Goal: Task Accomplishment & Management: Manage account settings

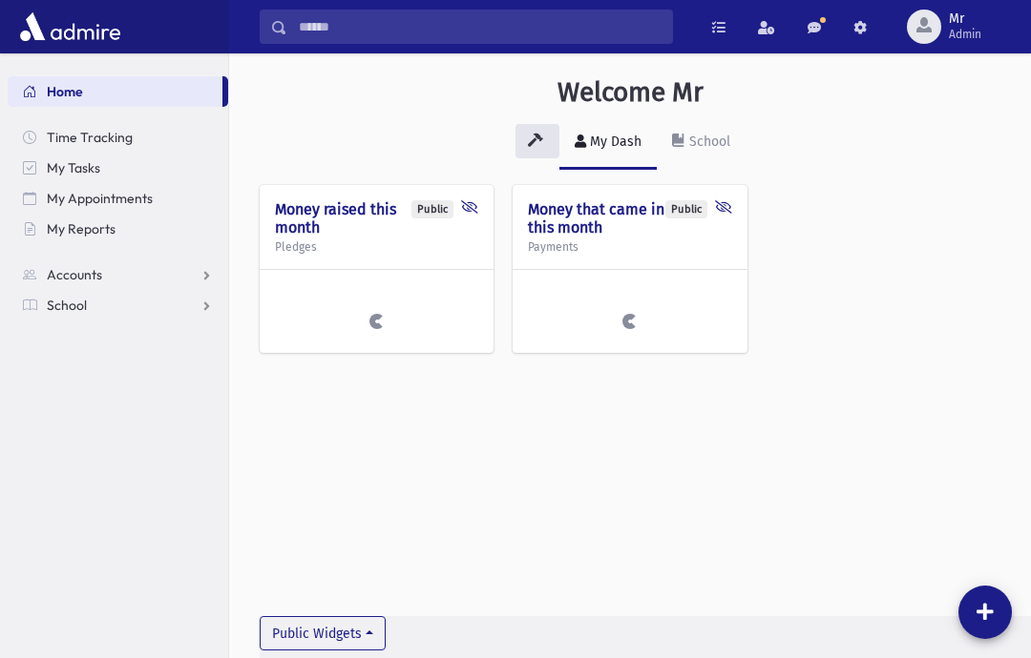
click at [991, 25] on span "Mr Admin" at bounding box center [972, 26] width 63 height 31
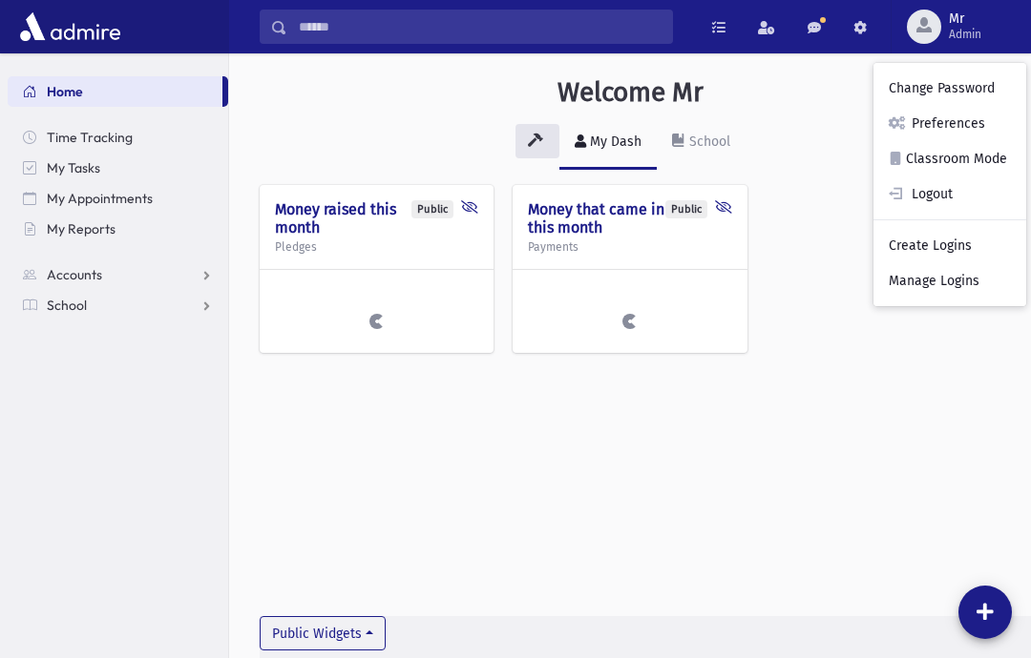
click at [983, 289] on link "Manage Logins" at bounding box center [949, 280] width 153 height 35
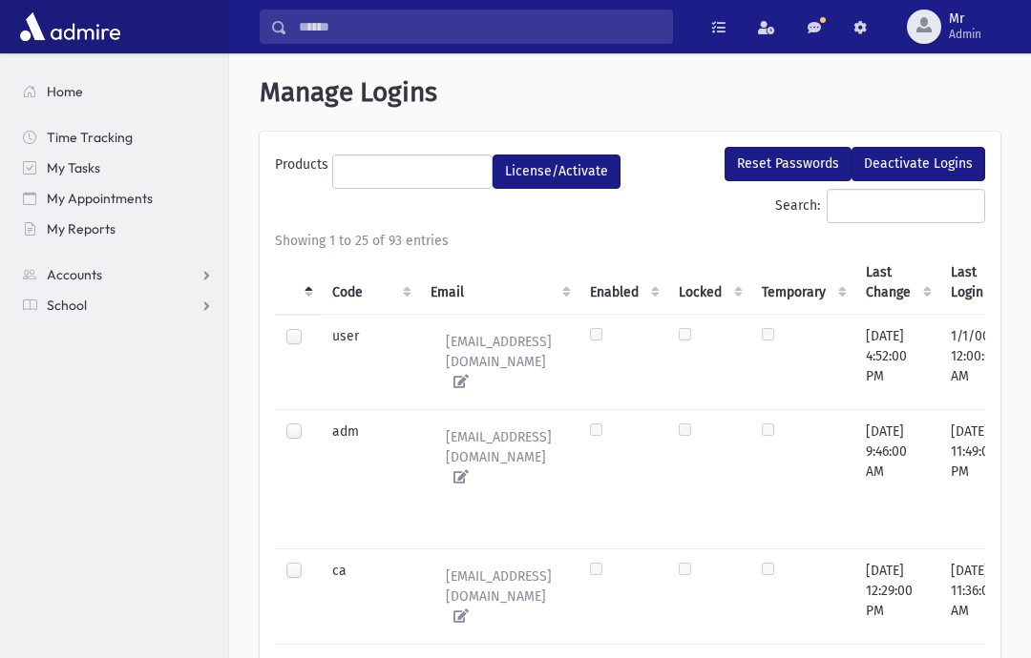
select select
click at [905, 205] on input "Search:" at bounding box center [905, 206] width 158 height 34
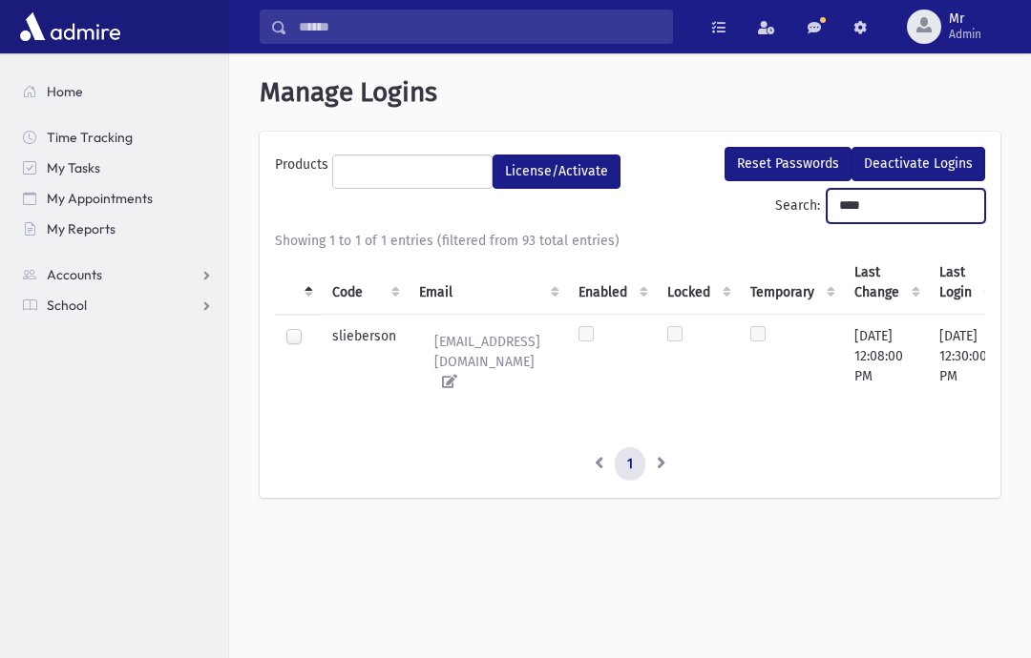
type input "****"
click at [303, 329] on div at bounding box center [297, 338] width 23 height 23
click at [310, 332] on td at bounding box center [298, 338] width 46 height 47
click at [288, 344] on div at bounding box center [297, 338] width 23 height 23
click at [307, 323] on td at bounding box center [298, 338] width 46 height 47
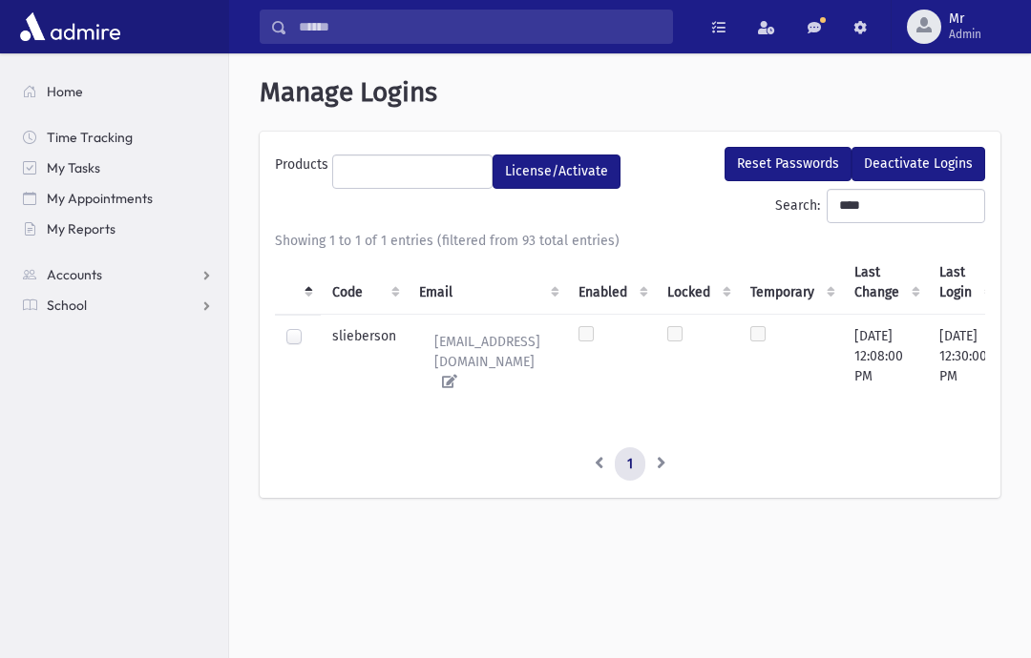
click at [306, 355] on td at bounding box center [298, 338] width 46 height 47
click at [326, 348] on td "slieberson" at bounding box center [364, 361] width 87 height 95
click at [330, 340] on td "slieberson" at bounding box center [364, 361] width 87 height 95
click at [309, 327] on label at bounding box center [309, 327] width 0 height 0
click at [303, 361] on tbody "slieberson slieberson@nachlasby.com 12/4/2024 12:08:00 PM 6/23/2025 12:30:00 PM…" at bounding box center [798, 361] width 1047 height 95
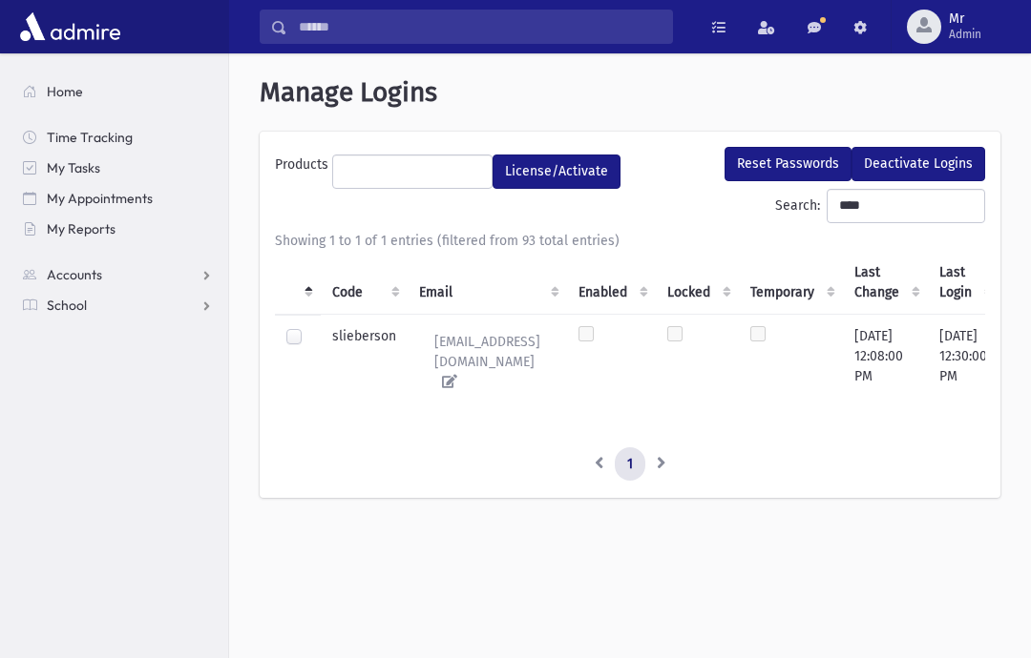
click at [88, 313] on link "School" at bounding box center [118, 305] width 220 height 31
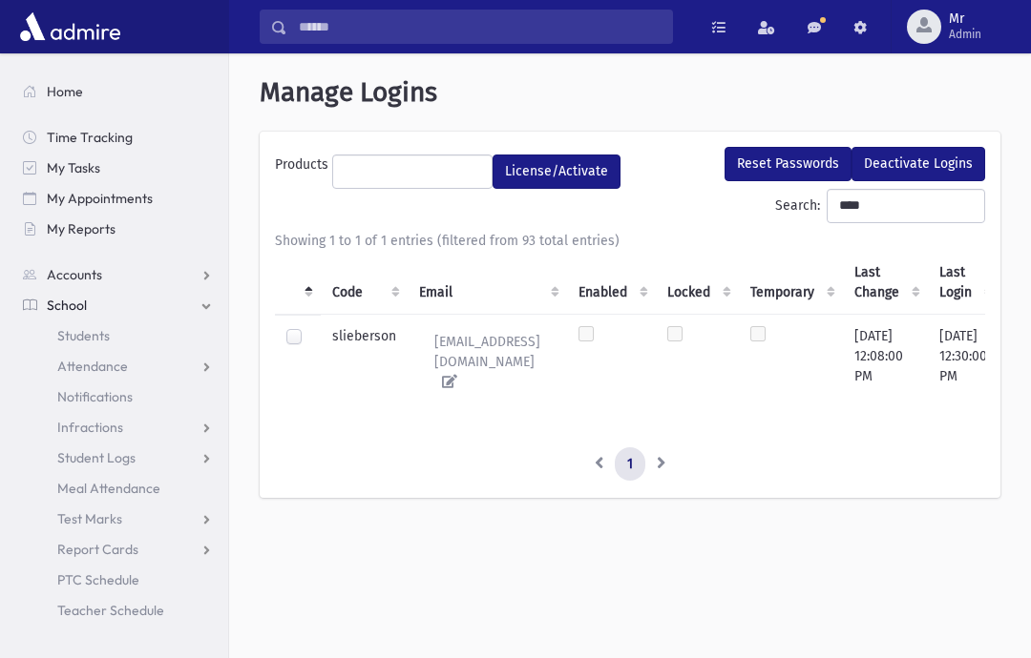
click at [71, 305] on span "School" at bounding box center [67, 305] width 40 height 17
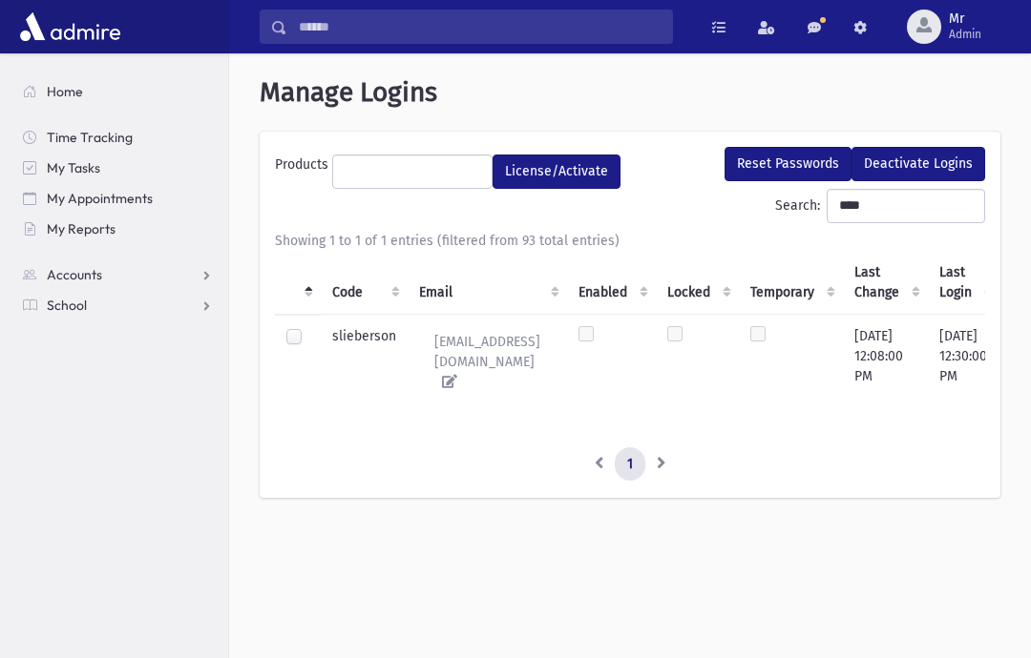
click at [73, 309] on span "School" at bounding box center [67, 305] width 40 height 17
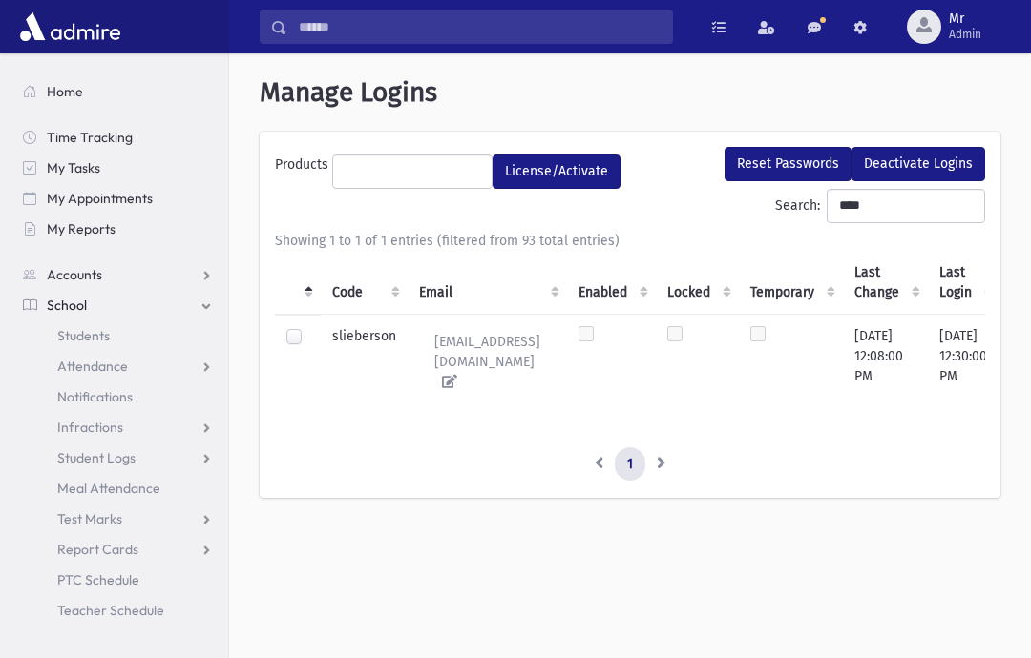
click at [119, 365] on span "Attendance" at bounding box center [92, 366] width 71 height 17
click at [102, 392] on span "Entry" at bounding box center [89, 396] width 32 height 17
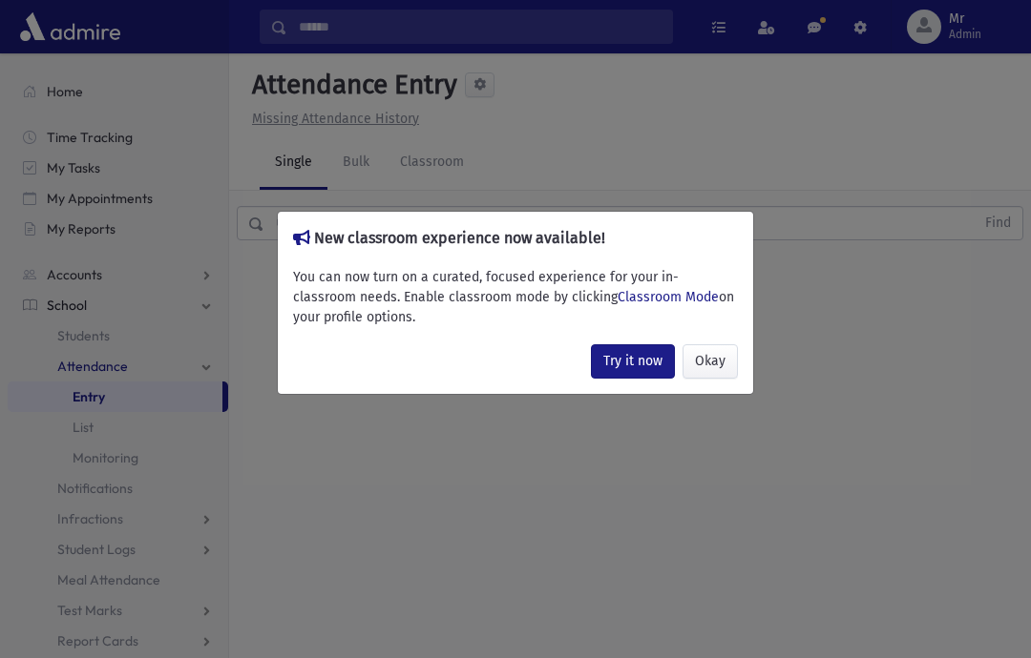
click at [710, 379] on button "Okay" at bounding box center [709, 361] width 55 height 34
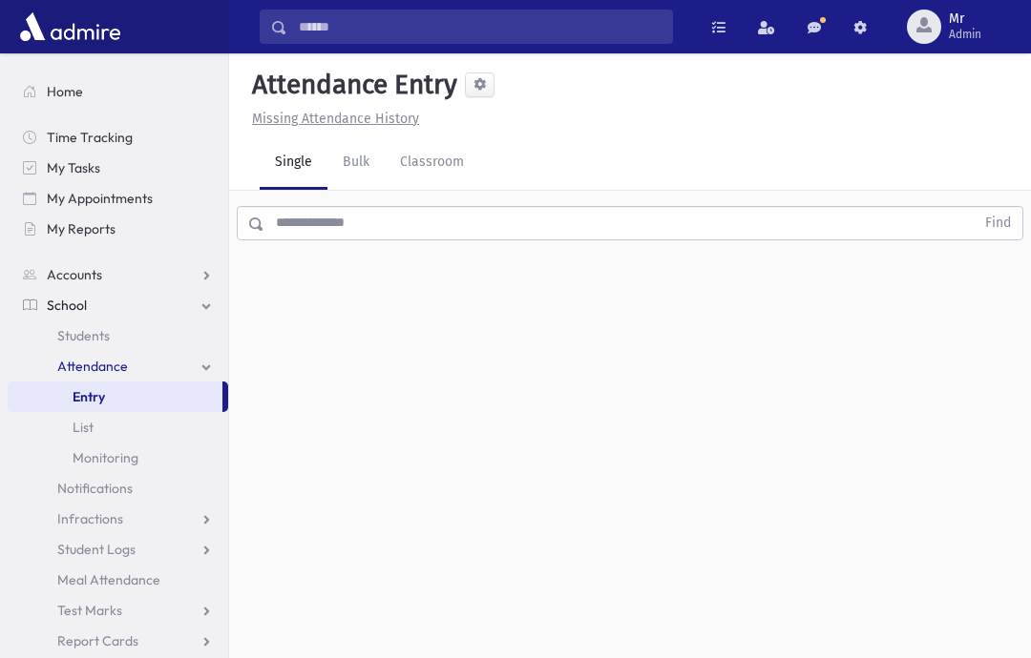
click at [455, 161] on link "Classroom" at bounding box center [432, 162] width 94 height 53
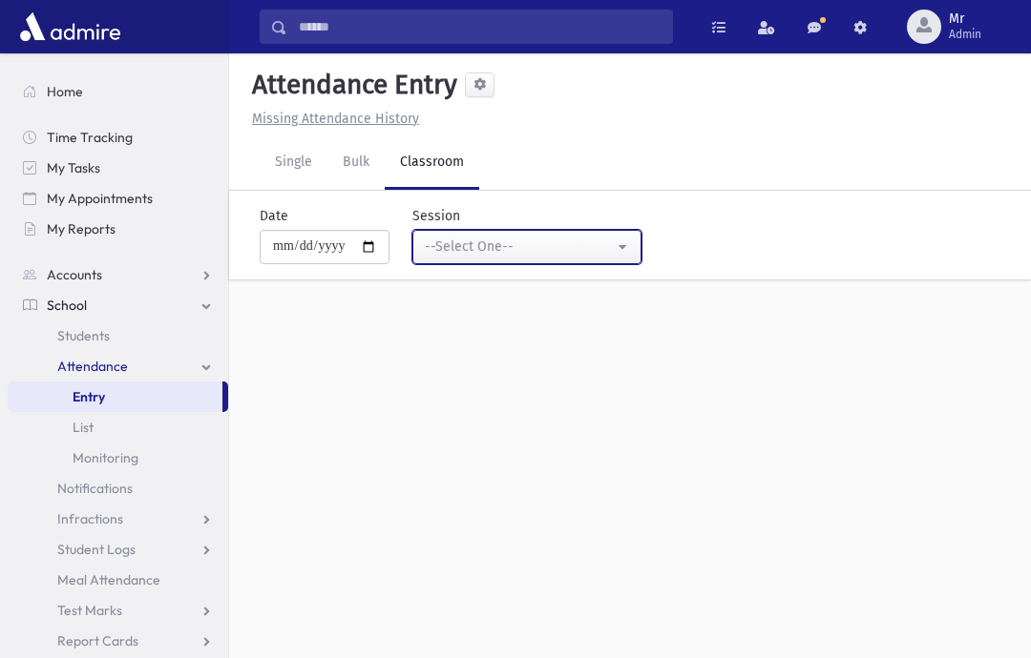
click at [550, 254] on div "--Select One--" at bounding box center [519, 247] width 189 height 20
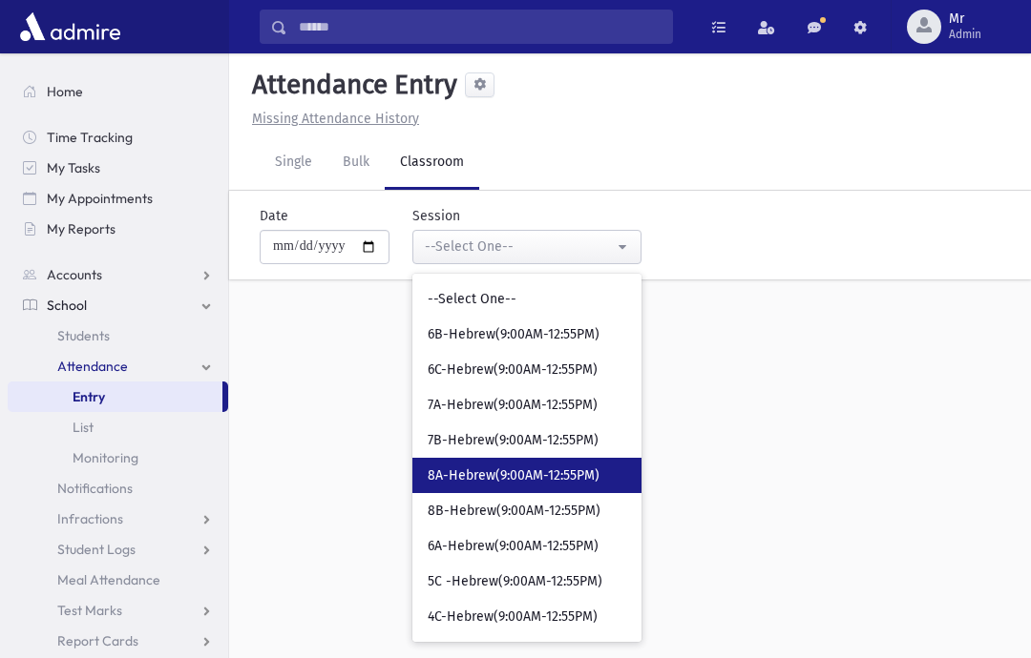
click at [547, 469] on span "8A-Hebrew(9:00AM-12:55PM)" at bounding box center [514, 476] width 172 height 19
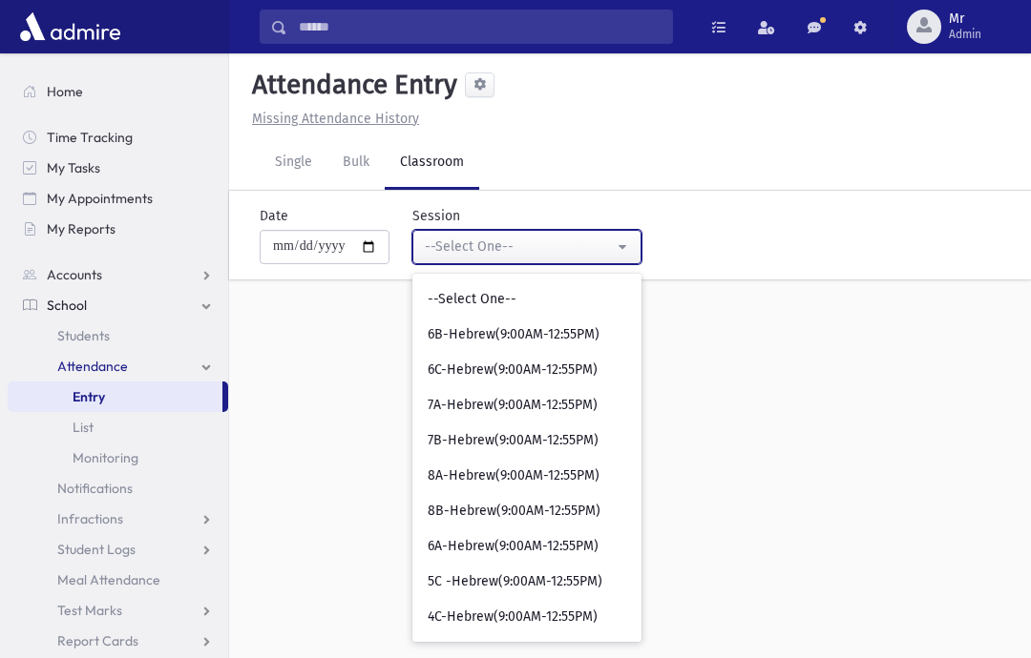
select select "****"
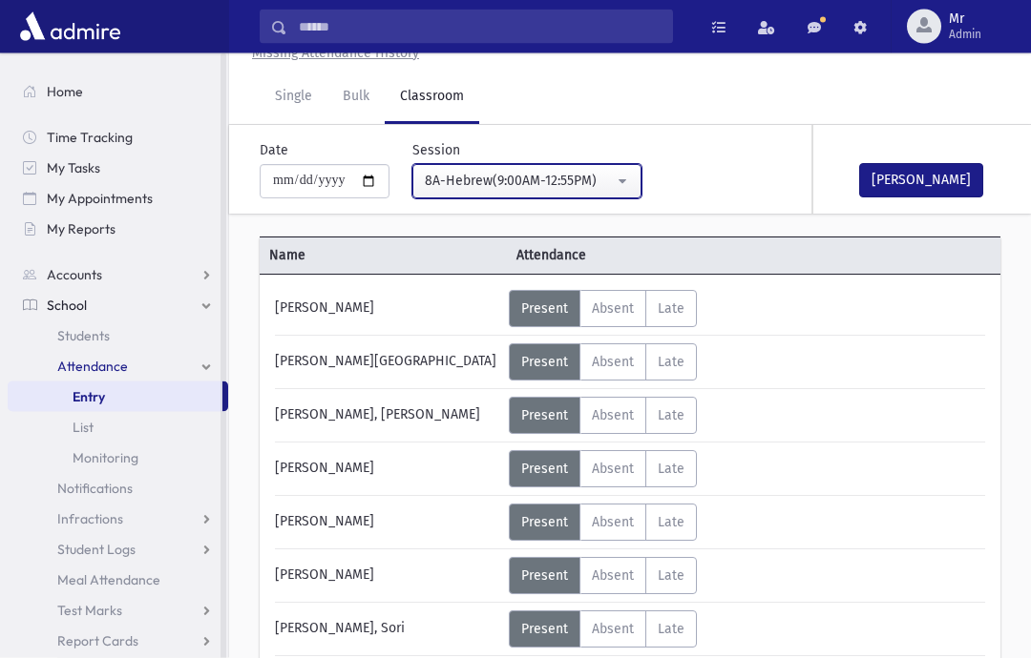
scroll to position [66, 0]
click at [166, 635] on link "Report Cards" at bounding box center [118, 641] width 220 height 31
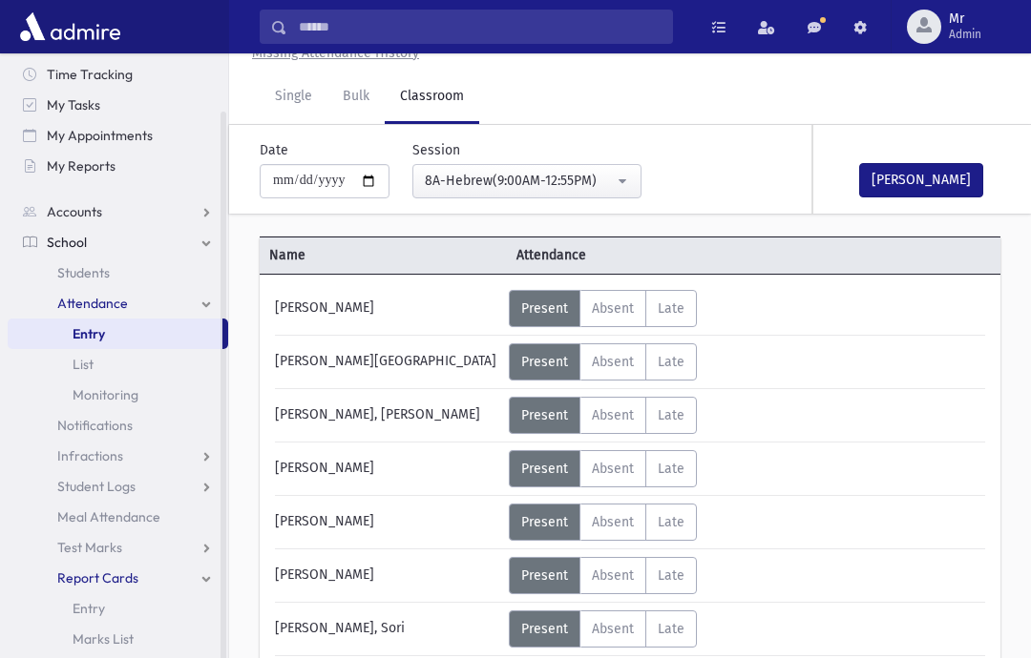
click at [115, 603] on link "Entry" at bounding box center [118, 609] width 220 height 31
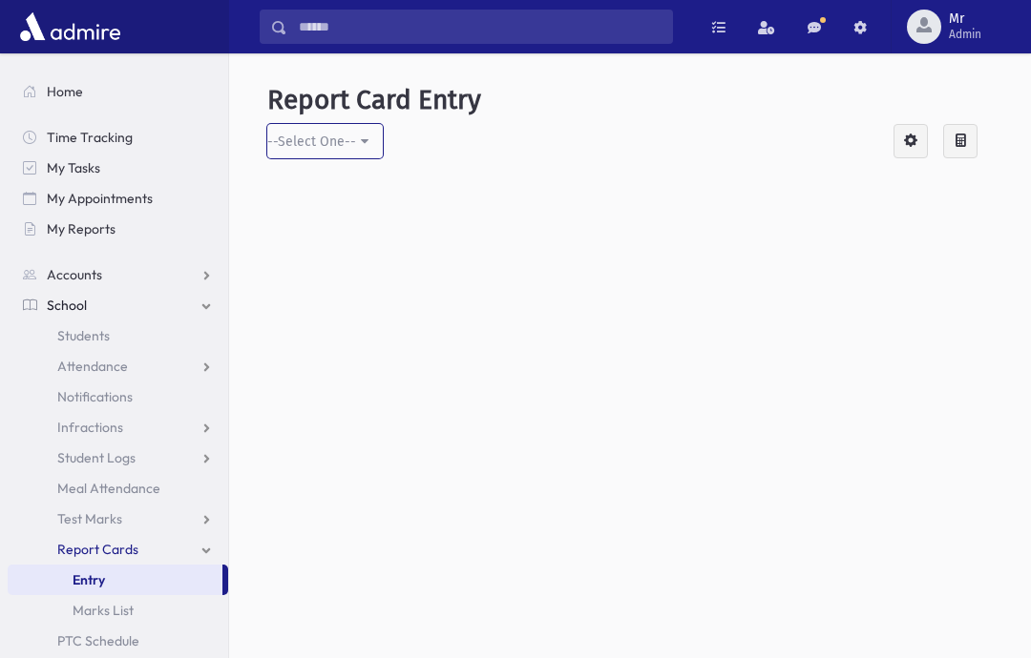
click at [356, 146] on div "--Select One--" at bounding box center [311, 142] width 89 height 20
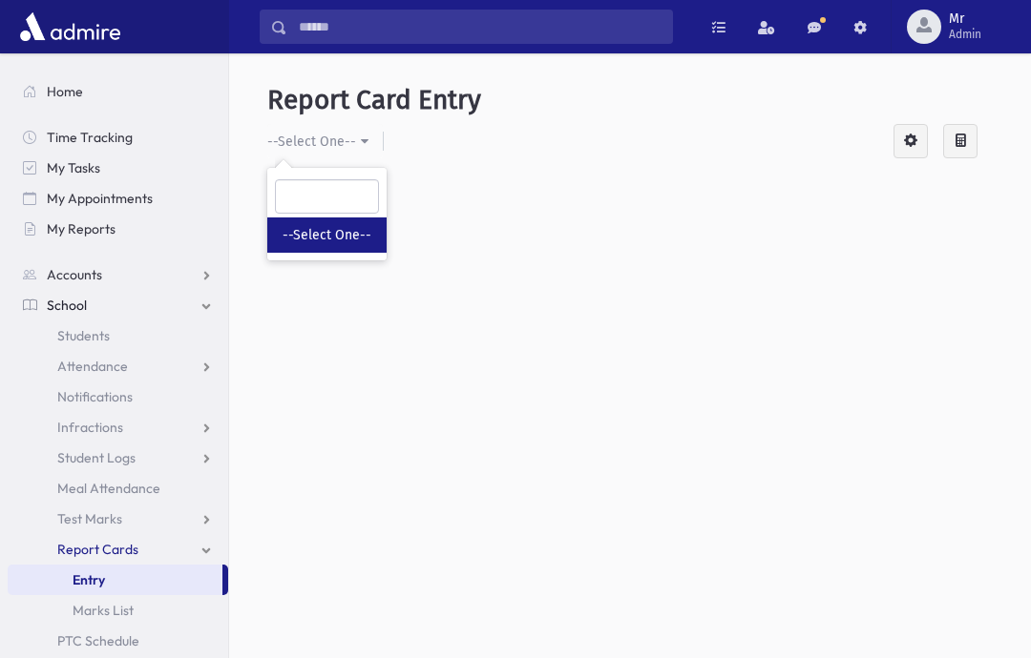
click at [365, 239] on span "--Select One--" at bounding box center [326, 235] width 89 height 19
click at [181, 612] on link "Marks List" at bounding box center [118, 610] width 220 height 31
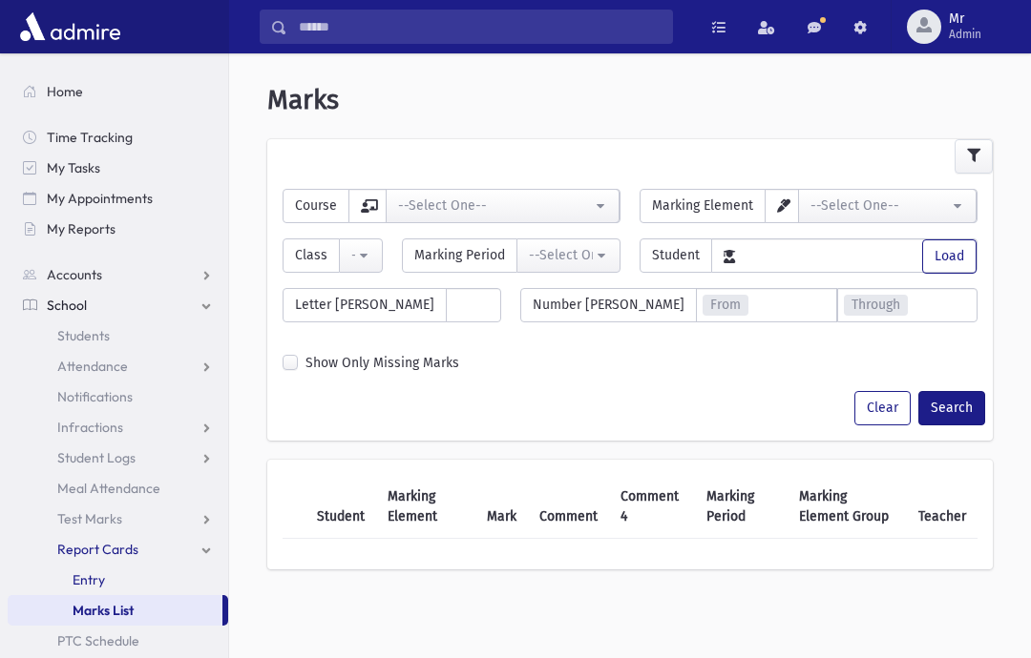
click at [118, 573] on link "Entry" at bounding box center [118, 580] width 220 height 31
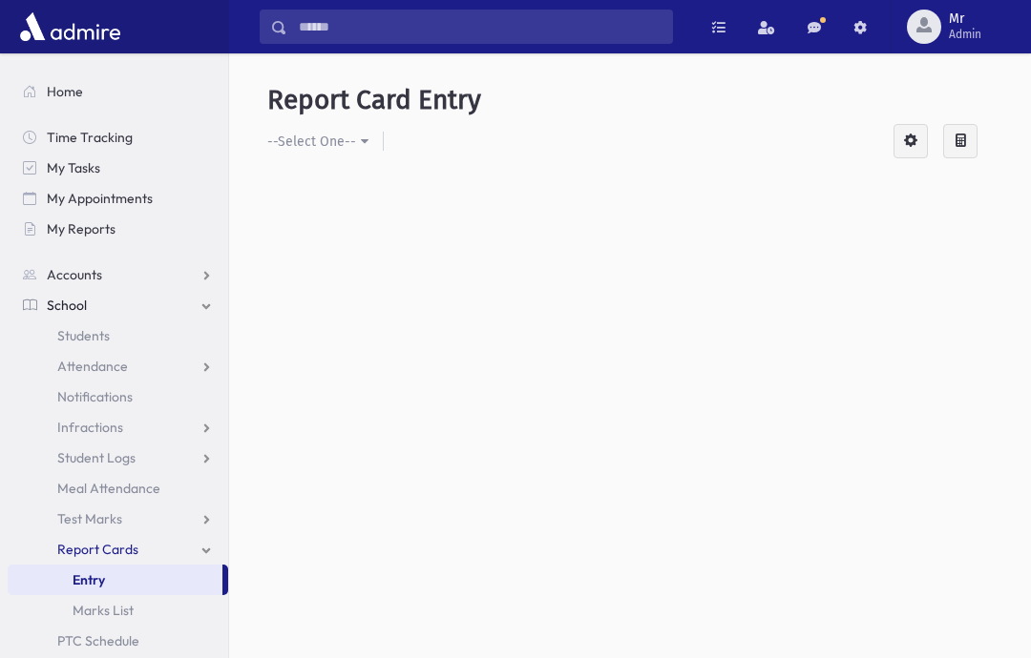
scroll to position [4, 0]
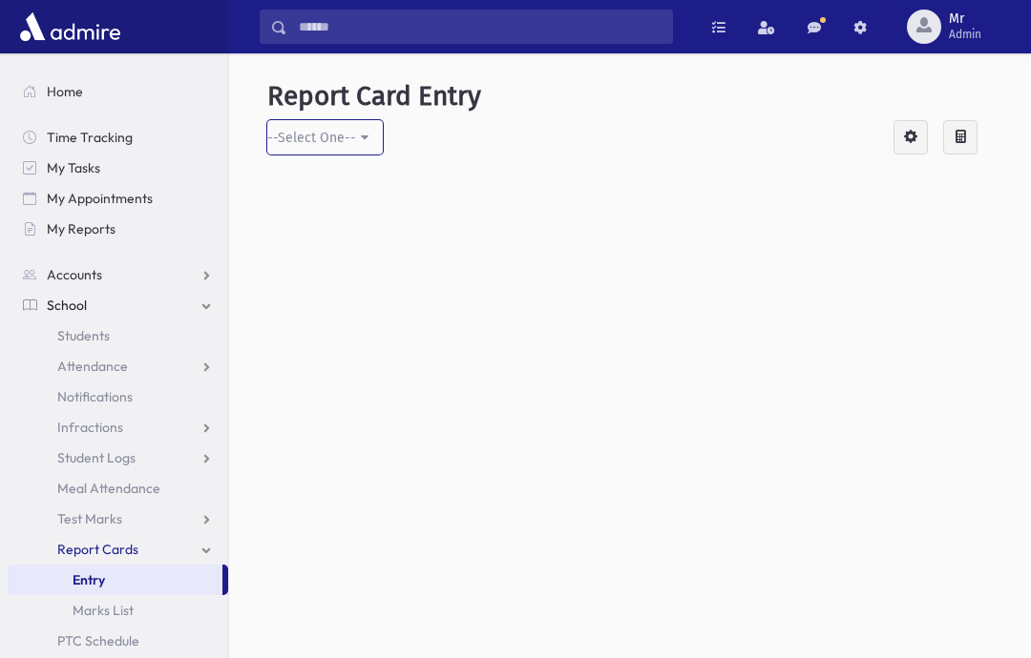
click at [372, 133] on button "--Select One--" at bounding box center [324, 137] width 115 height 34
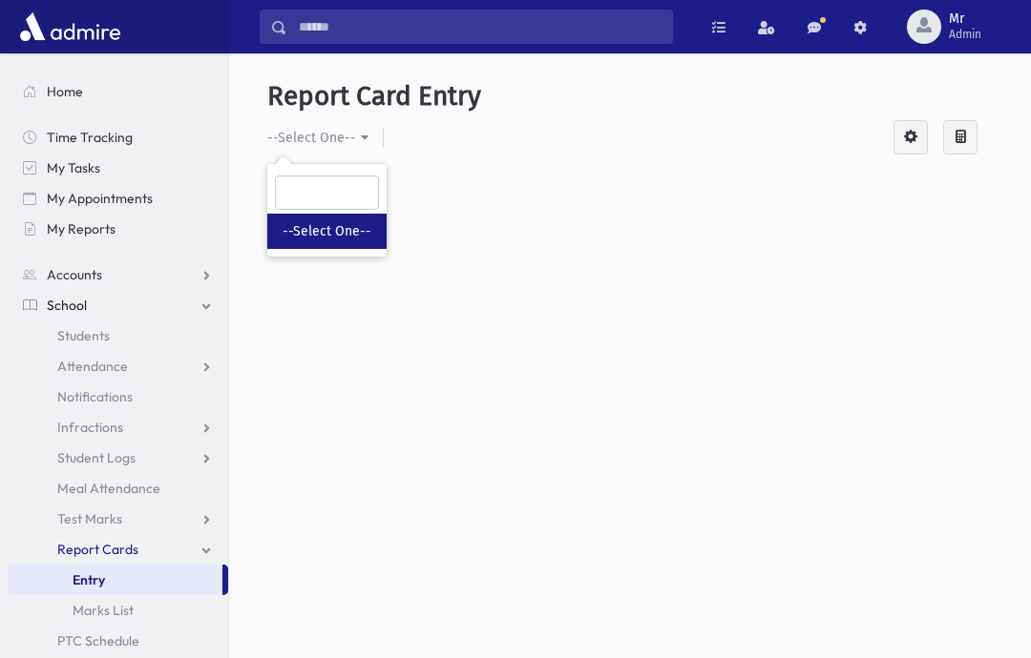
click at [367, 237] on span "--Select One--" at bounding box center [326, 231] width 89 height 19
click at [749, 407] on div at bounding box center [629, 353] width 725 height 367
click at [752, 379] on div at bounding box center [629, 353] width 725 height 367
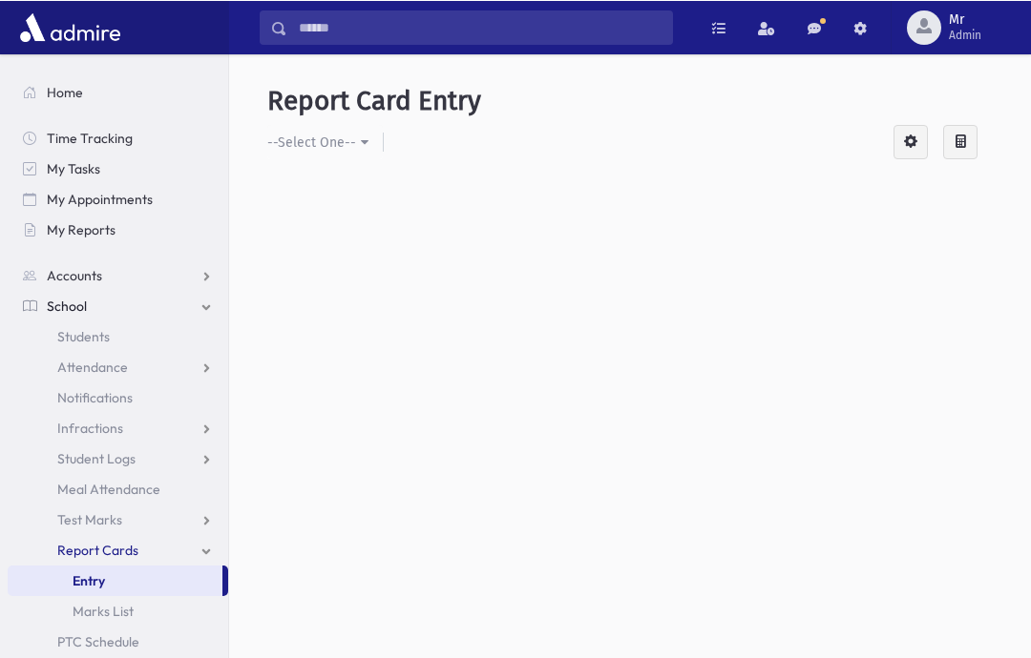
click at [742, 365] on div at bounding box center [629, 357] width 725 height 367
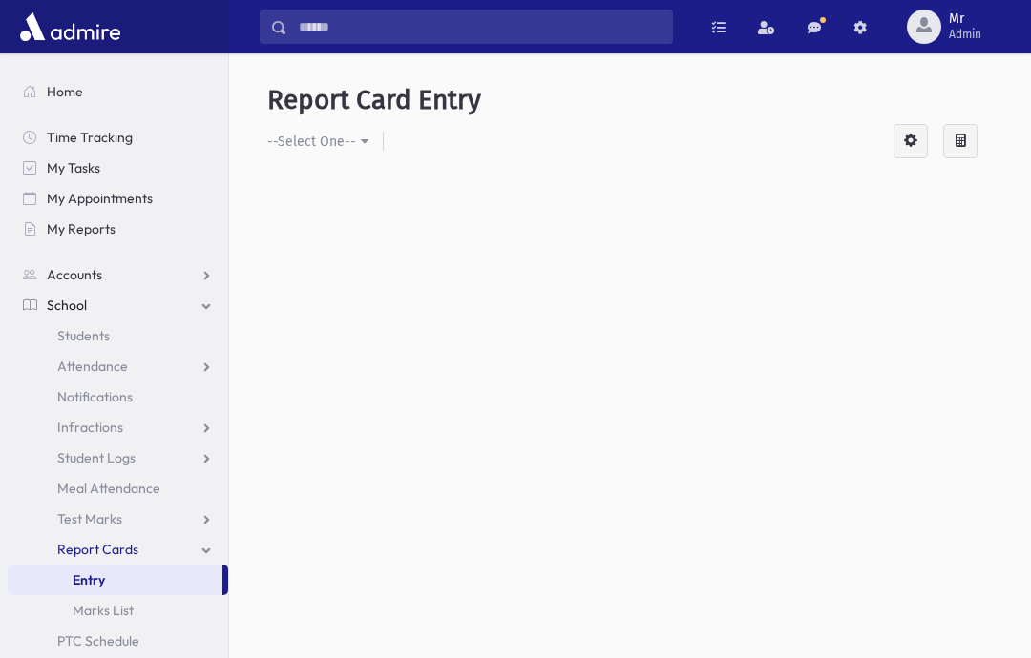
click at [726, 367] on div at bounding box center [629, 357] width 725 height 367
click at [356, 139] on div "--Select One--" at bounding box center [311, 142] width 89 height 20
click at [369, 236] on span "--Select One--" at bounding box center [326, 235] width 89 height 19
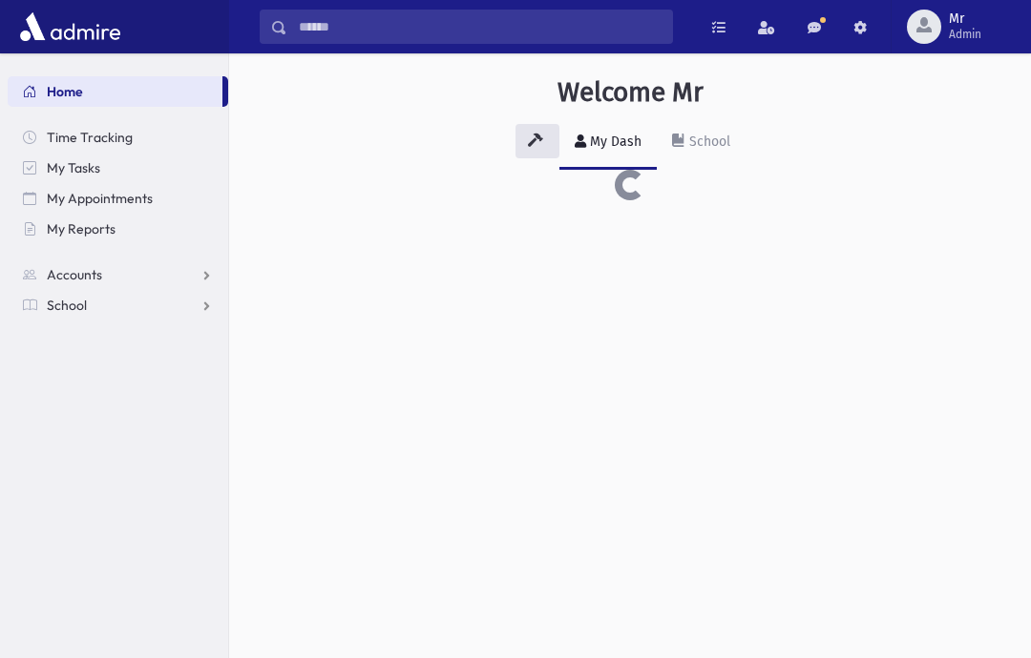
click at [139, 310] on link "School" at bounding box center [118, 305] width 220 height 31
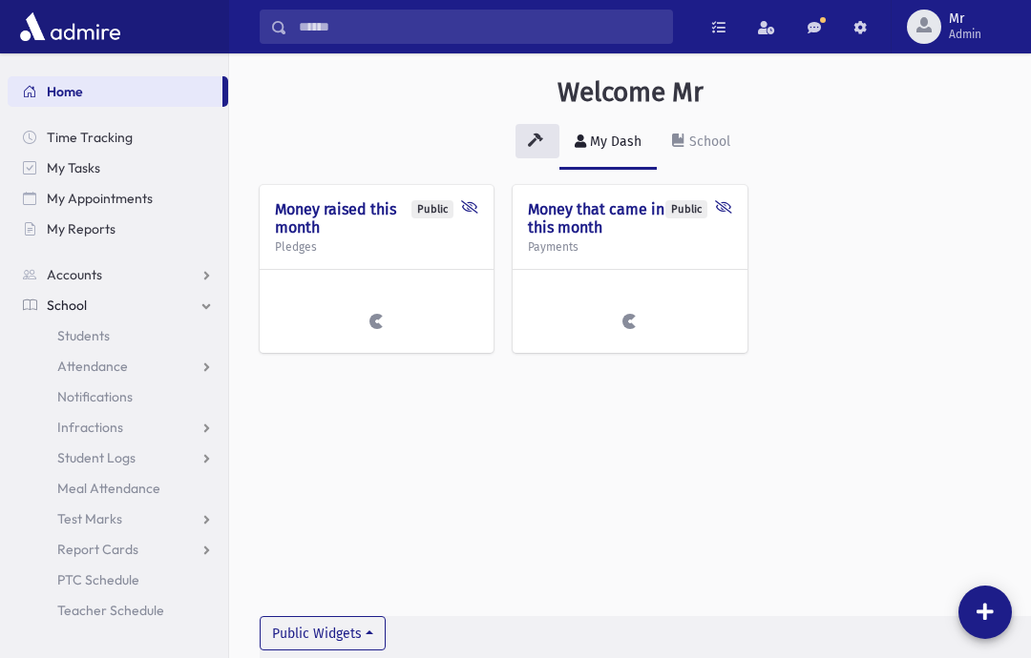
click at [157, 540] on link "Report Cards" at bounding box center [118, 549] width 220 height 31
click at [118, 578] on link "Entry" at bounding box center [118, 580] width 220 height 31
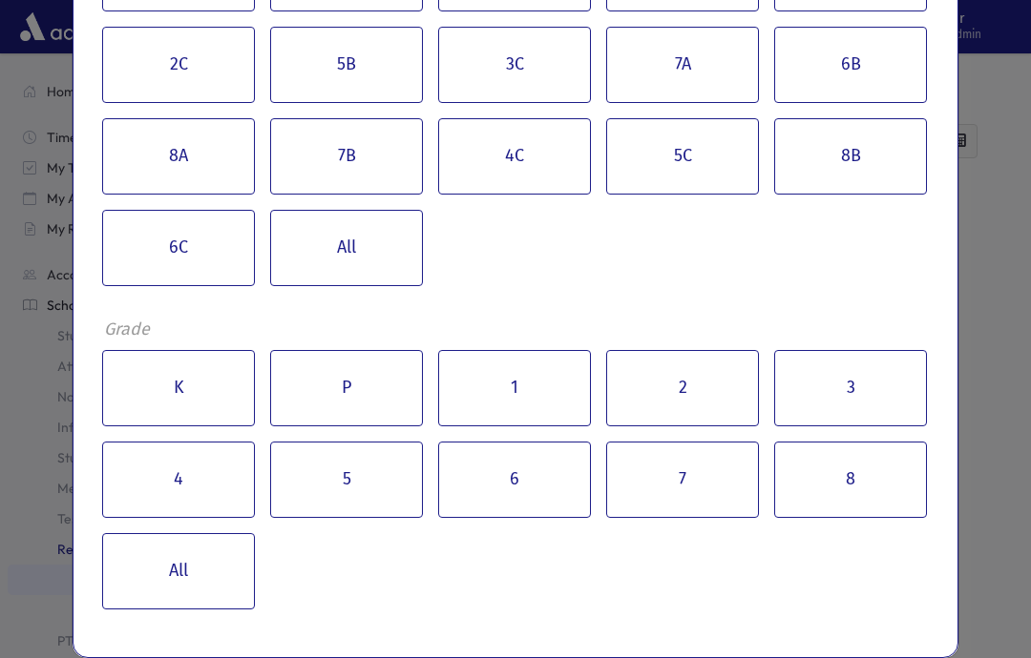
click at [884, 388] on button "3" at bounding box center [850, 388] width 153 height 76
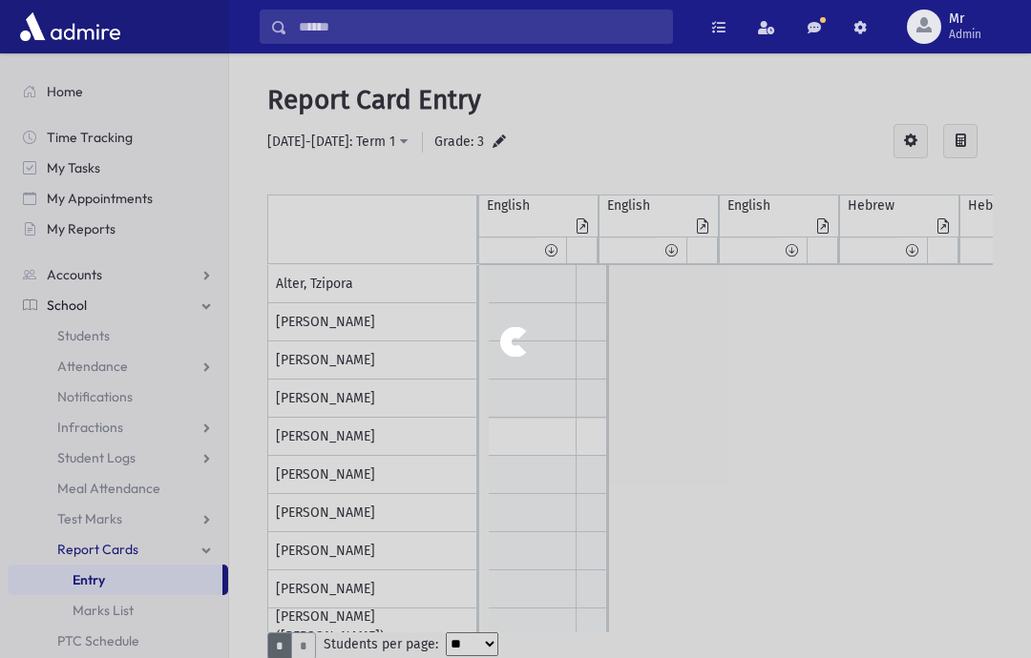
click at [481, 143] on div at bounding box center [515, 329] width 1031 height 658
click at [517, 141] on div at bounding box center [515, 329] width 1031 height 658
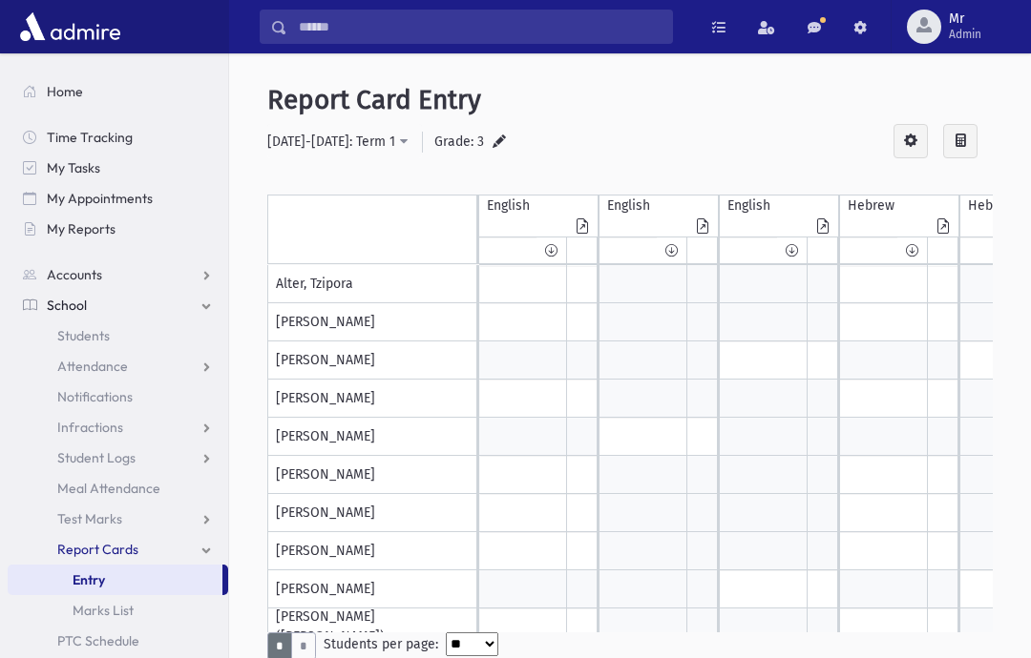
click at [496, 140] on icon at bounding box center [498, 143] width 13 height 16
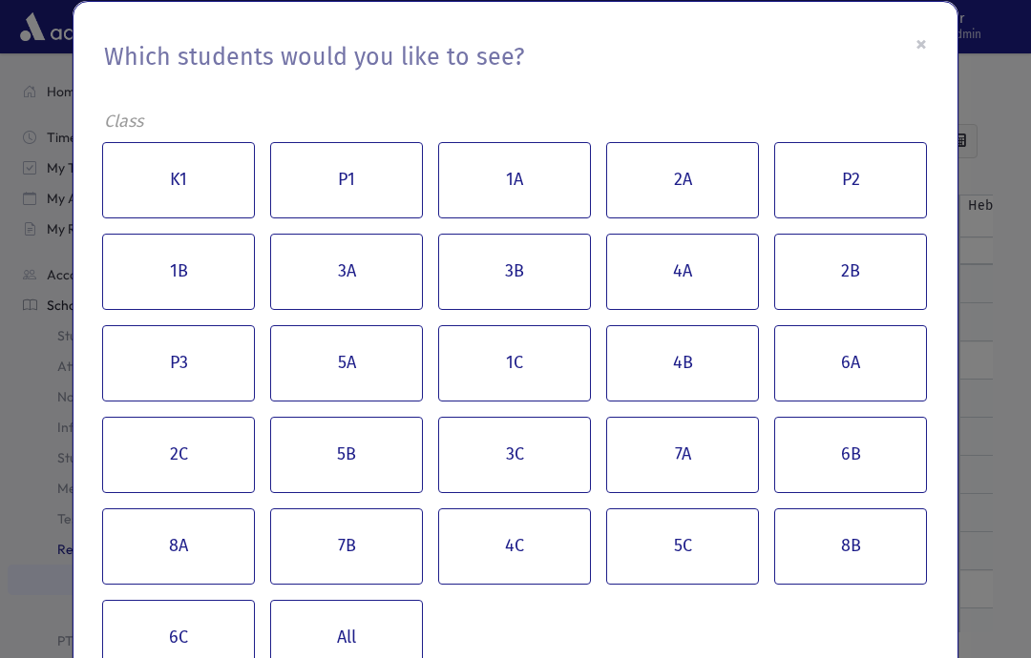
click at [539, 435] on button "3C" at bounding box center [514, 455] width 153 height 76
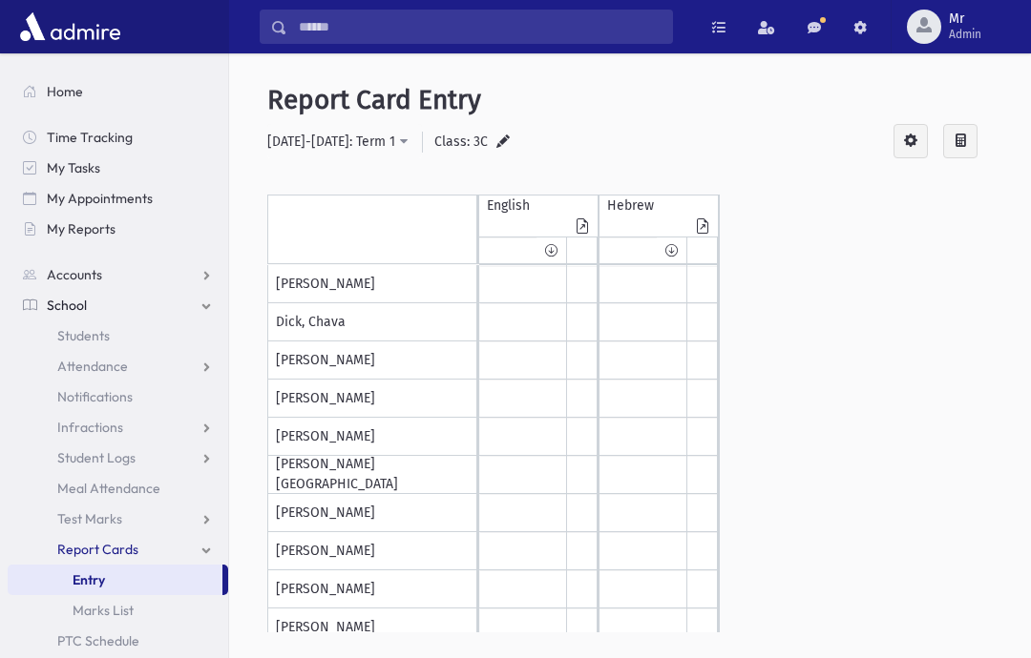
click at [705, 225] on icon at bounding box center [702, 227] width 19 height 17
